Goal: Transaction & Acquisition: Purchase product/service

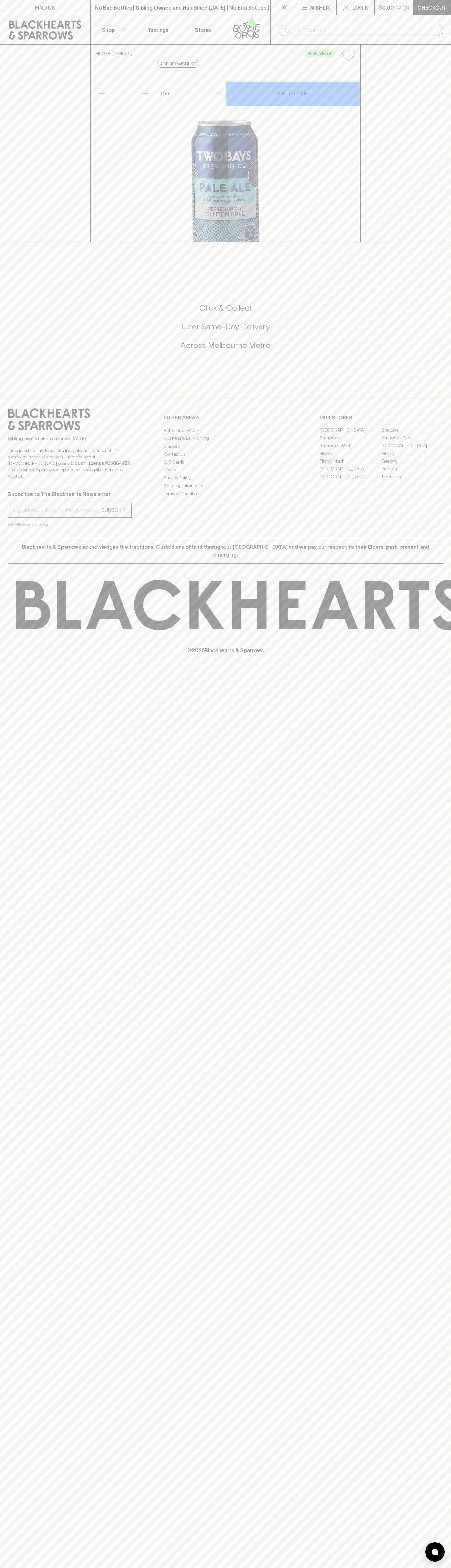
click at [283, 4] on link at bounding box center [284, 7] width 27 height 15
click at [441, 139] on div "HOME SHOP Gluten Free! Two Bays Gluten Free Pale Ale $8.00 Add to wishlist 10% …" at bounding box center [226, 143] width 451 height 198
click at [304, 1568] on html "FIND US | No Bad Bottles | Sibling Owned and Run Since 2006 | No Bad Bottles | …" at bounding box center [226, 784] width 451 height 1568
click at [8, 118] on div "HOME SHOP Gluten Free! Two Bays Gluten Free Pale Ale $8.00 Add to wishlist 10% …" at bounding box center [226, 143] width 451 height 198
